Goal: Task Accomplishment & Management: Use online tool/utility

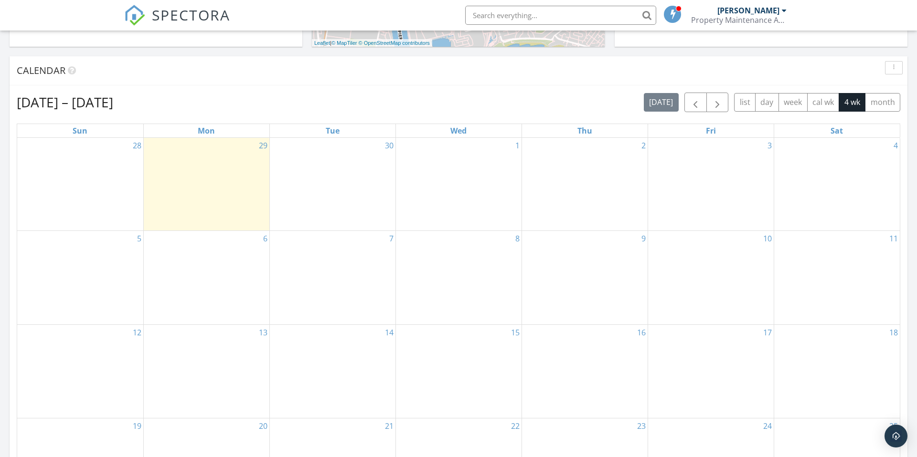
scroll to position [398, 0]
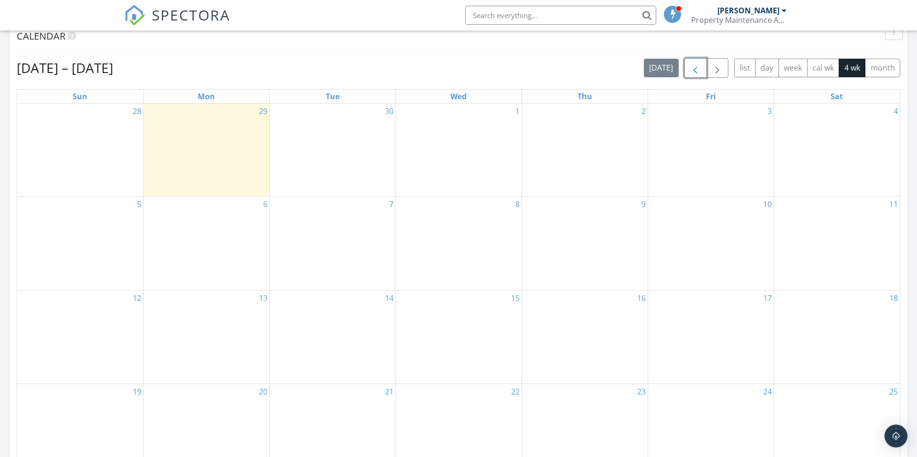
click at [693, 71] on span "button" at bounding box center [694, 68] width 11 height 11
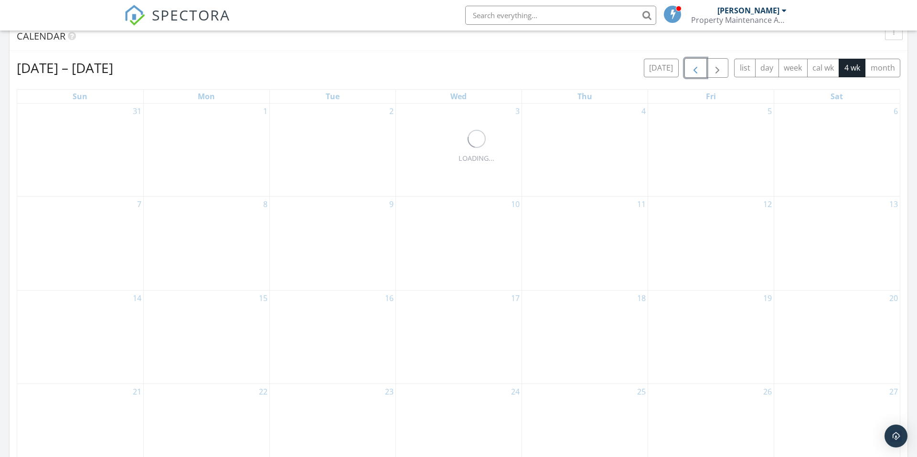
click at [693, 71] on span "button" at bounding box center [694, 68] width 11 height 11
click at [717, 70] on span "button" at bounding box center [716, 68] width 11 height 11
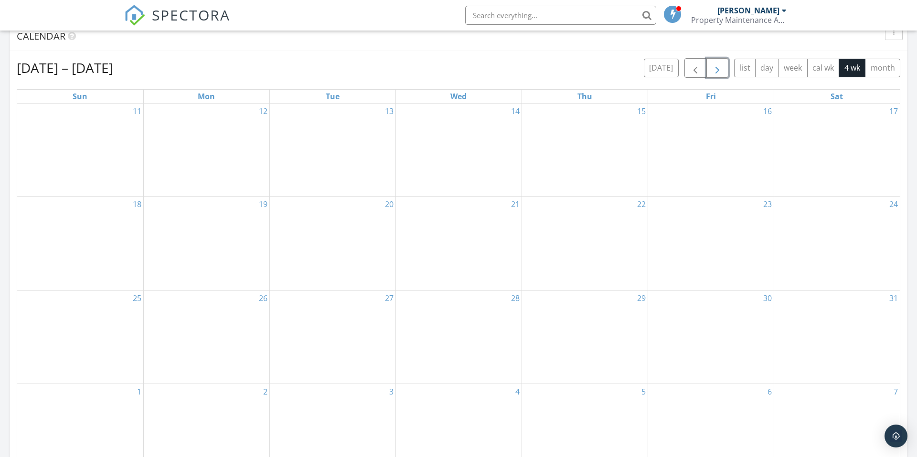
click at [717, 70] on span "button" at bounding box center [716, 68] width 11 height 11
click at [697, 71] on span "button" at bounding box center [694, 68] width 11 height 11
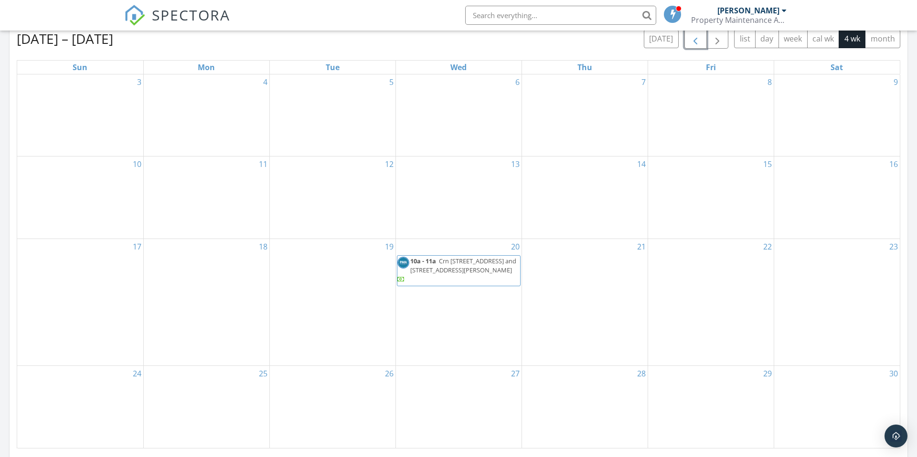
scroll to position [462, 0]
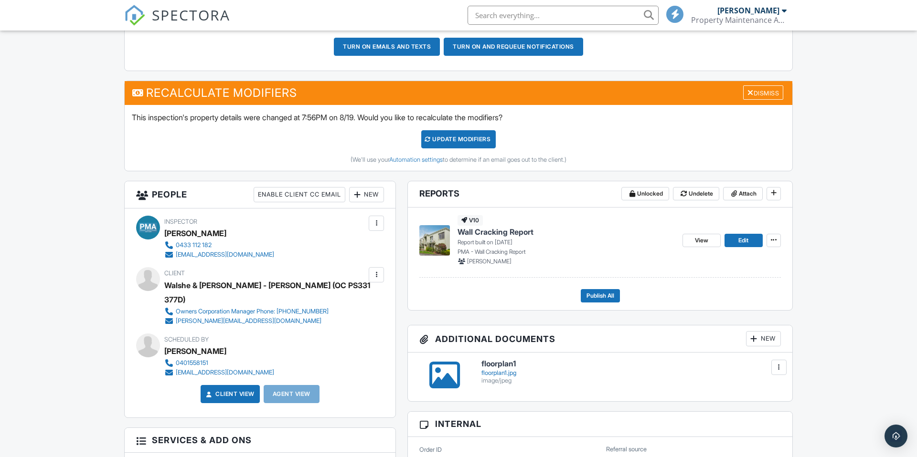
scroll to position [319, 0]
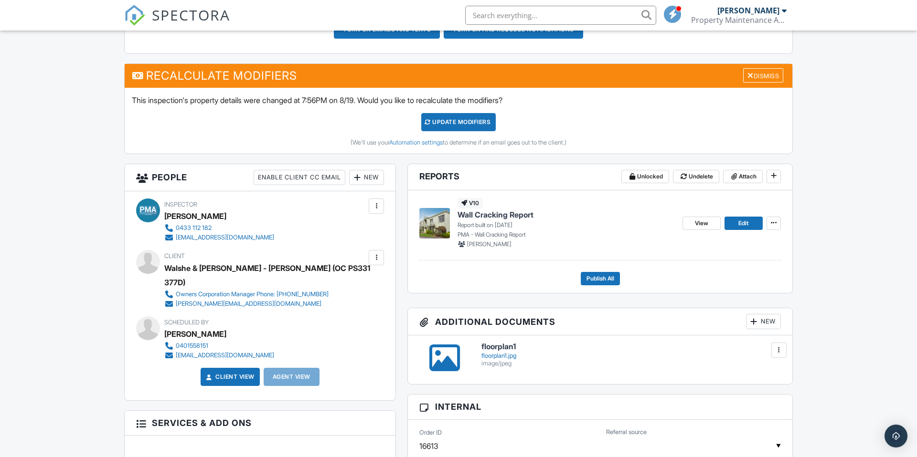
click at [436, 221] on img at bounding box center [434, 223] width 31 height 31
